Goal: Information Seeking & Learning: Find contact information

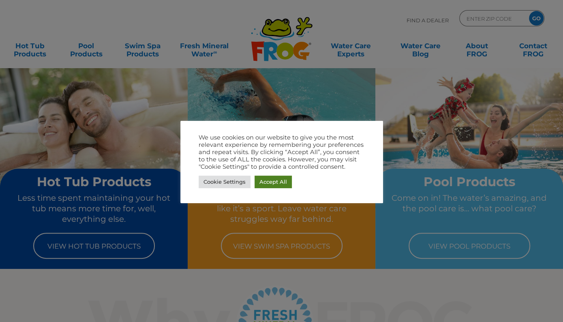
click at [273, 186] on link "Accept All" at bounding box center [272, 181] width 37 height 13
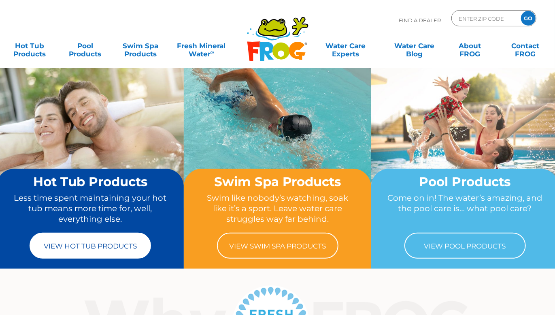
click at [83, 249] on link "View Hot Tub Products" at bounding box center [91, 246] width 122 height 26
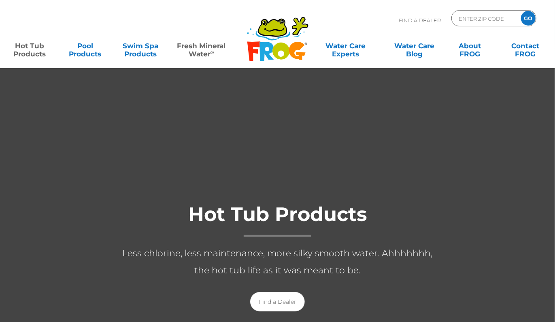
click at [215, 52] on link "Fresh Mineral Water ∞" at bounding box center [202, 46] width 54 height 16
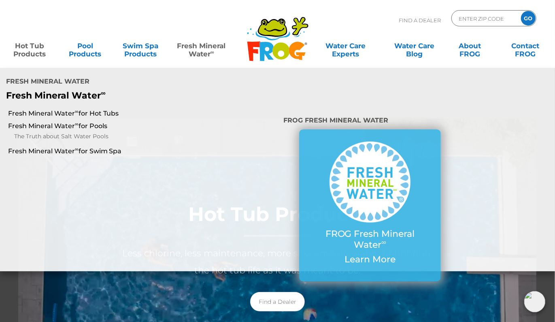
click at [215, 52] on link "Fresh Mineral Water ∞" at bounding box center [202, 46] width 54 height 16
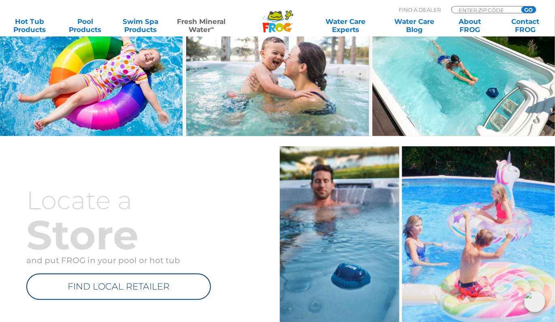
scroll to position [804, 0]
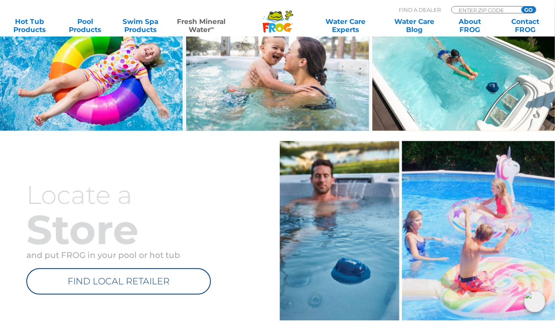
drag, startPoint x: 0, startPoint y: 0, endPoint x: 557, endPoint y: 350, distance: 658.1
click at [113, 282] on link "FIND LOCAL RETAILER" at bounding box center [118, 281] width 185 height 26
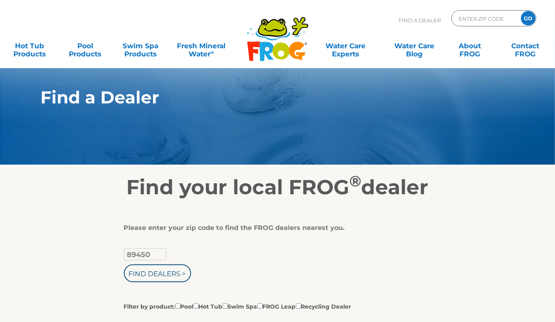
type input "89450"
click at [124, 264] on input "Find Dealers >" at bounding box center [157, 273] width 67 height 18
click at [167, 281] on input "Find Dealers >" at bounding box center [157, 273] width 67 height 18
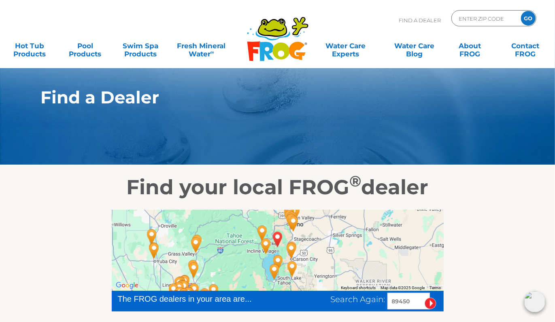
click at [365, 241] on div at bounding box center [278, 249] width 332 height 81
drag, startPoint x: 353, startPoint y: 247, endPoint x: 353, endPoint y: 225, distance: 21.5
click at [353, 225] on div at bounding box center [278, 249] width 332 height 81
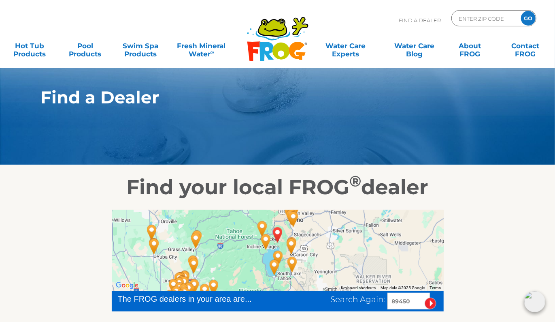
drag, startPoint x: 352, startPoint y: 242, endPoint x: 352, endPoint y: 295, distance: 53.5
click at [352, 290] on div at bounding box center [278, 249] width 332 height 81
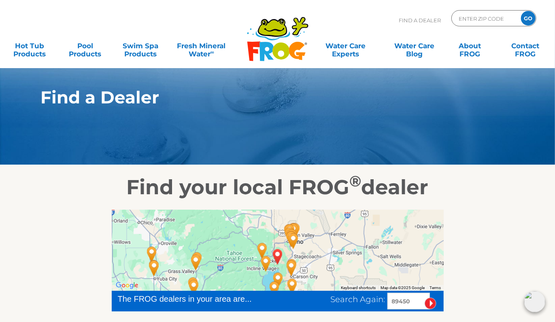
click at [291, 266] on img "The Spa & Sauna Co - Carson City - 13 miles away." at bounding box center [291, 268] width 25 height 28
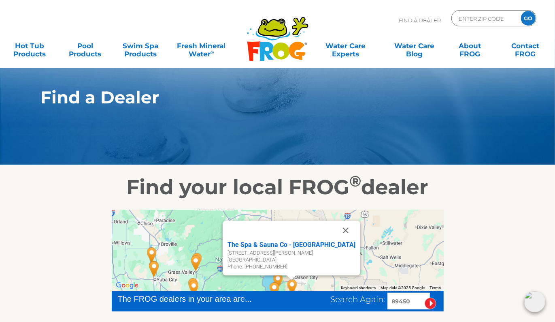
click at [219, 248] on div "The Spa & Sauna Co - Carson City 3355 S Carson St Carson City, NV 89701 Phone: …" at bounding box center [278, 249] width 332 height 81
click at [336, 228] on button "Close" at bounding box center [345, 229] width 19 height 19
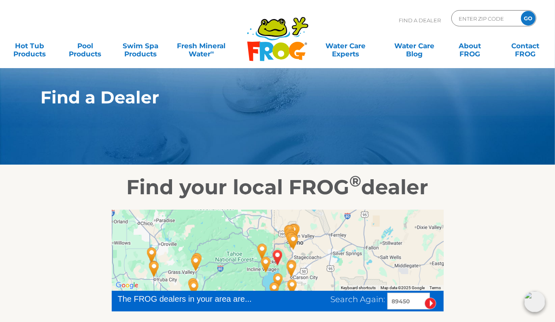
click at [260, 250] on img "Pomin's Tahoe Hot Tubs - 10 miles away." at bounding box center [266, 264] width 25 height 28
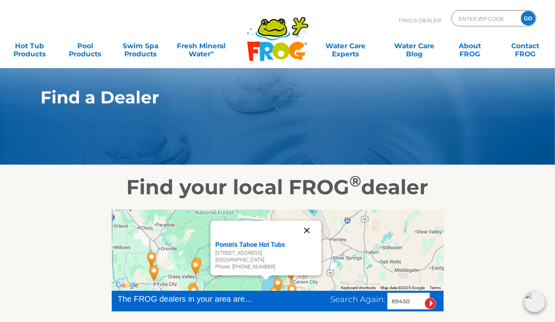
click at [308, 229] on button "Close" at bounding box center [306, 229] width 19 height 19
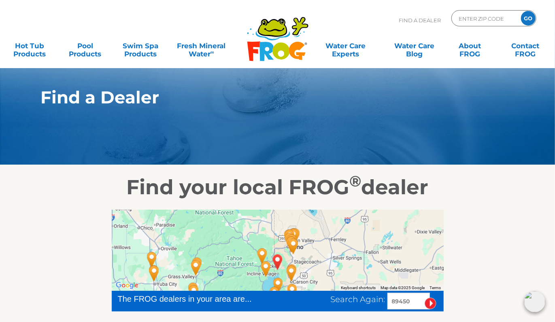
click at [265, 266] on img "Pomin's Tahoe Hot Tubs - 10 miles away." at bounding box center [266, 268] width 25 height 28
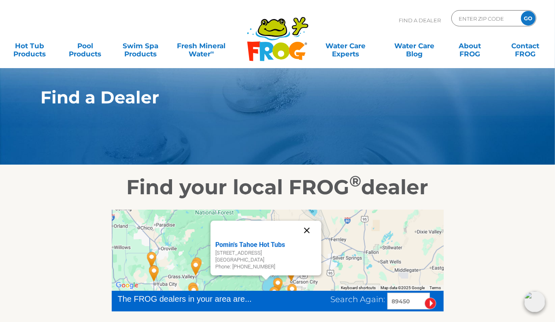
click at [305, 228] on button "Close" at bounding box center [306, 229] width 19 height 19
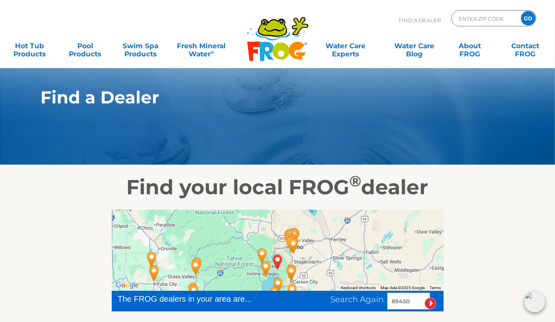
click at [263, 253] on img "Mountain Home Center - 12 miles away." at bounding box center [262, 255] width 25 height 28
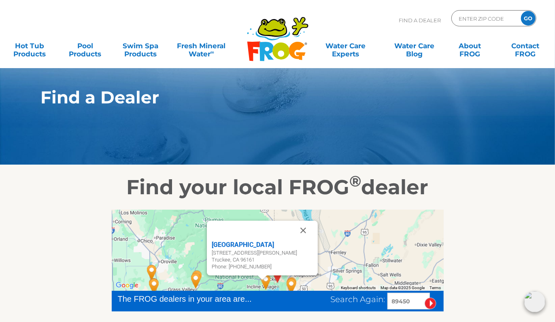
click at [258, 248] on div "Mountain Home Center" at bounding box center [262, 245] width 101 height 10
click at [254, 248] on div "Mountain Home Center" at bounding box center [262, 245] width 101 height 10
click at [307, 230] on button "Close" at bounding box center [303, 229] width 19 height 19
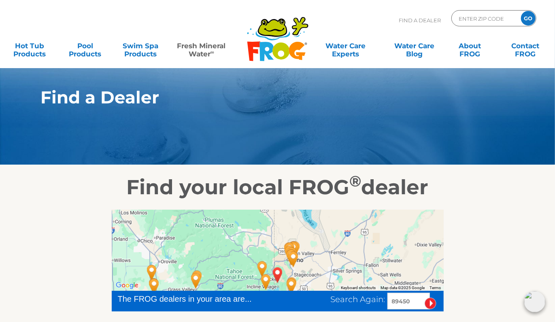
click at [199, 46] on link "Fresh Mineral Water ∞" at bounding box center [202, 46] width 54 height 16
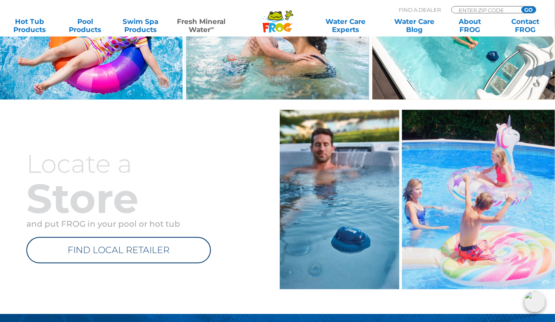
scroll to position [835, 0]
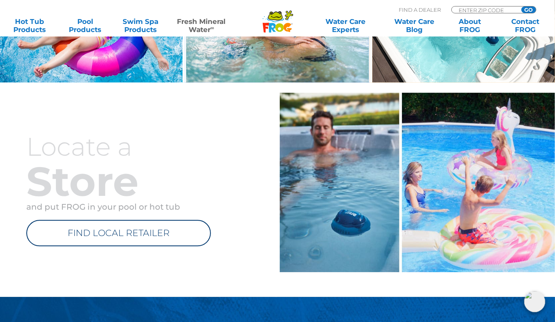
click at [407, 117] on img at bounding box center [417, 183] width 275 height 180
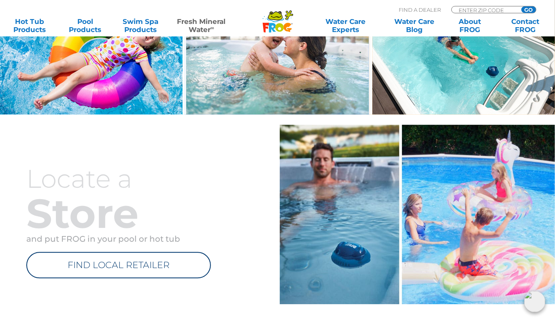
scroll to position [818, 0]
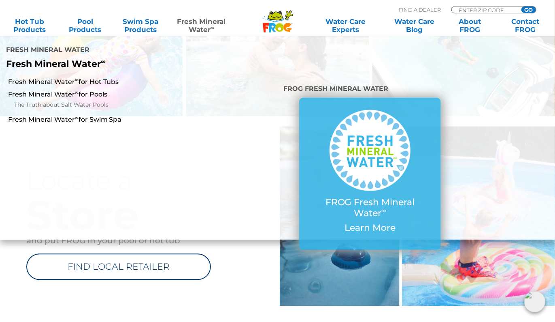
click at [208, 26] on link "Fresh Mineral Water ∞" at bounding box center [202, 25] width 54 height 16
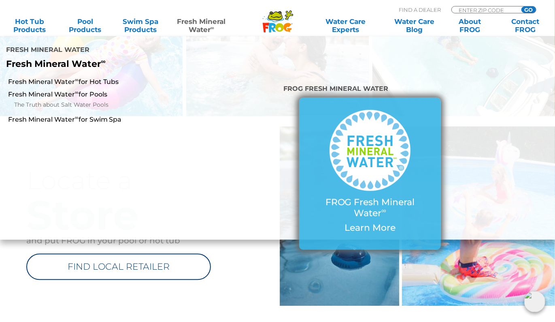
click at [364, 197] on p "FROG Fresh Mineral Water ∞" at bounding box center [370, 207] width 109 height 21
click at [368, 133] on img at bounding box center [370, 150] width 81 height 81
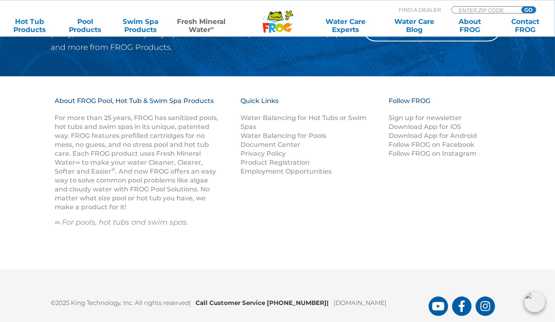
scroll to position [1195, 0]
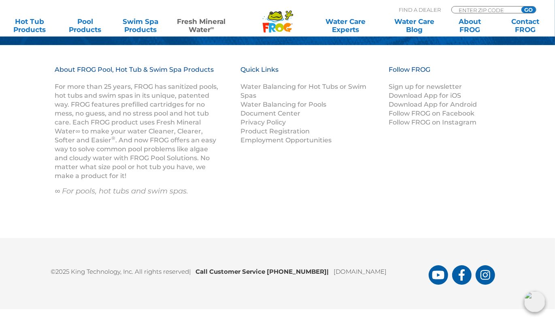
click at [344, 182] on div "About FROG Pool, Hot Tub & Swim Spa Products For more than 25 years, FROG has s…" at bounding box center [278, 141] width 486 height 152
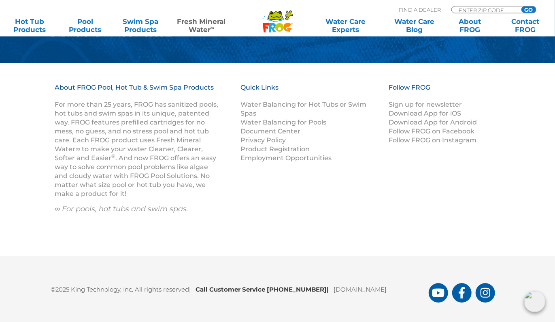
scroll to position [1174, 0]
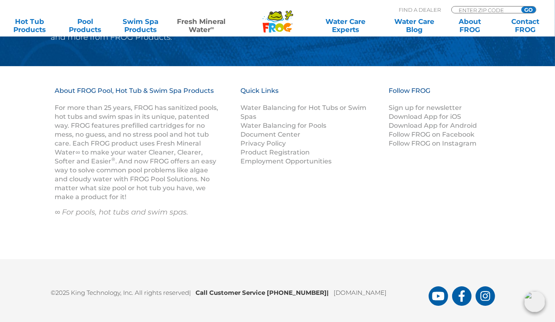
drag, startPoint x: 557, startPoint y: 4, endPoint x: 559, endPoint y: -1, distance: 4.7
